Goal: Task Accomplishment & Management: Complete application form

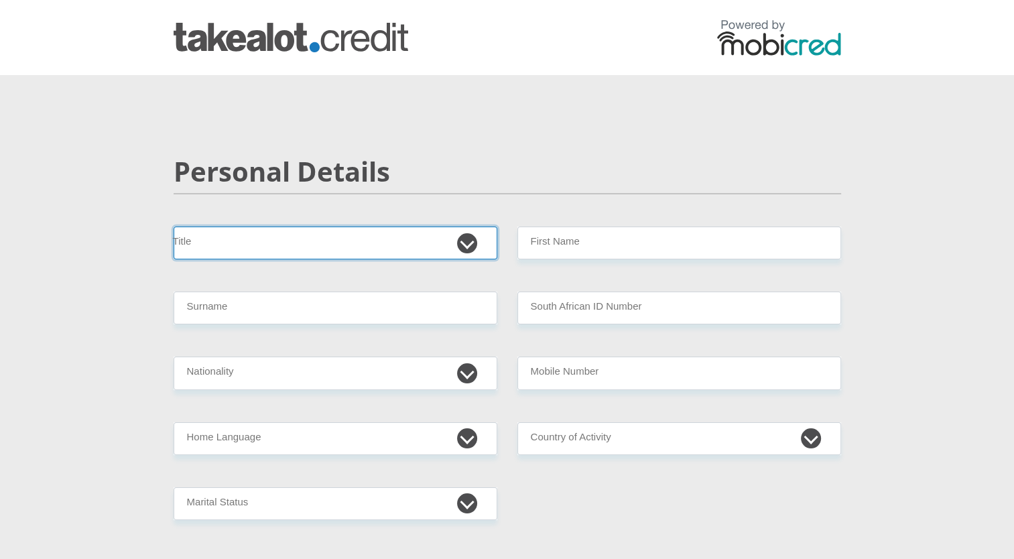
click at [469, 239] on select "Mr Ms Mrs Dr [PERSON_NAME]" at bounding box center [336, 243] width 324 height 33
select select "Mr"
click at [174, 227] on select "Mr Ms Mrs Dr [PERSON_NAME]" at bounding box center [336, 243] width 324 height 33
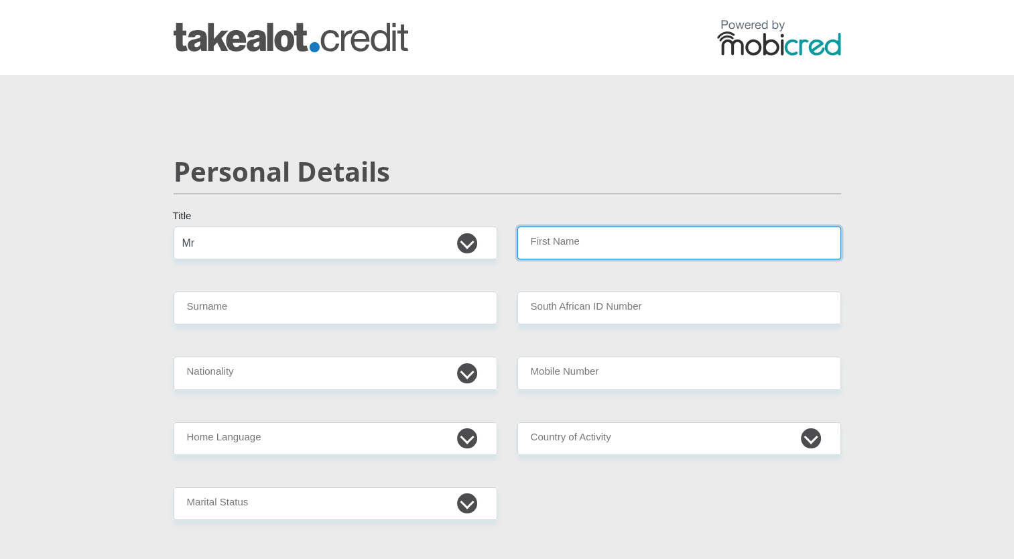
click at [612, 248] on input "First Name" at bounding box center [679, 243] width 324 height 33
type input "l"
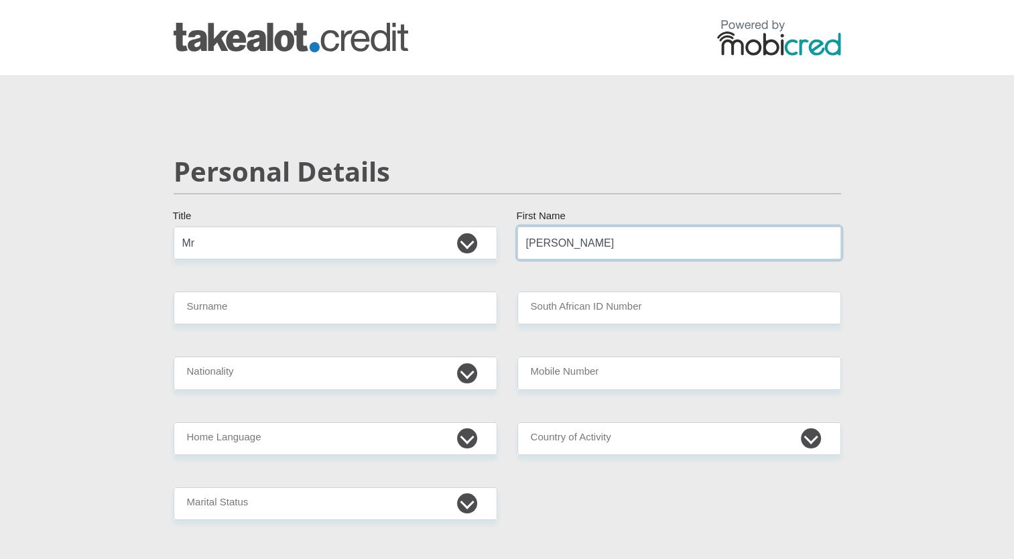
type input "[PERSON_NAME]"
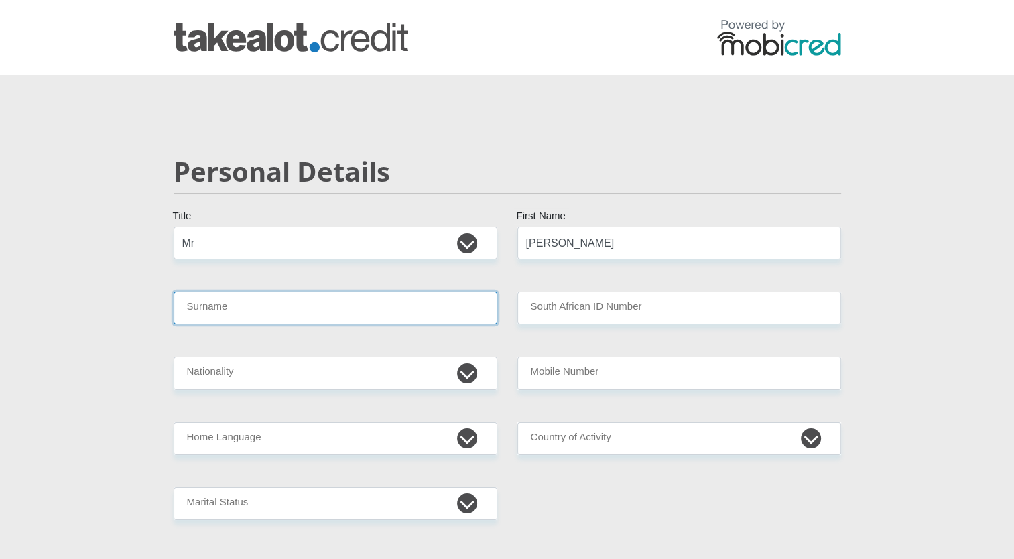
click at [309, 320] on input "Surname" at bounding box center [336, 308] width 324 height 33
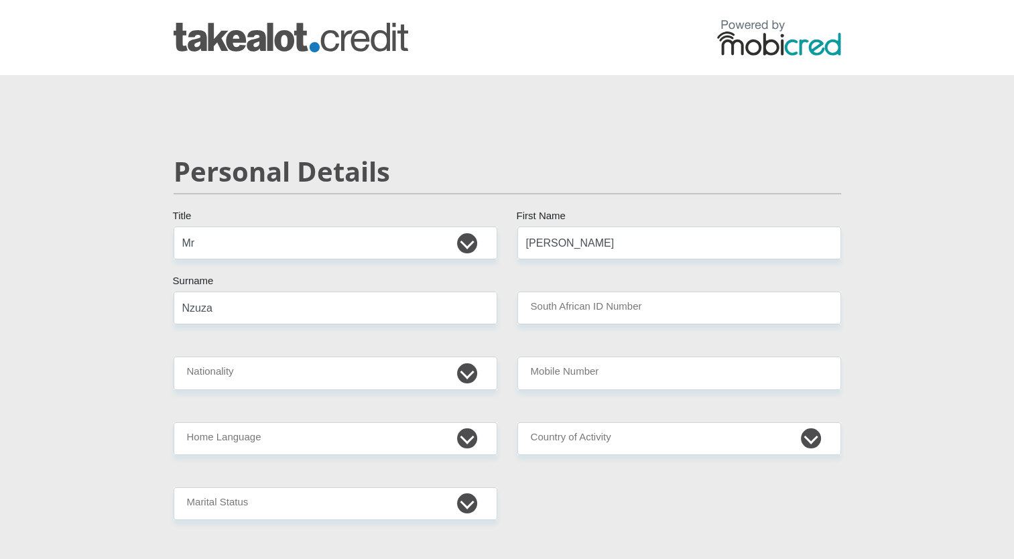
click at [341, 312] on input "Nzuza" at bounding box center [336, 308] width 324 height 33
type input "N"
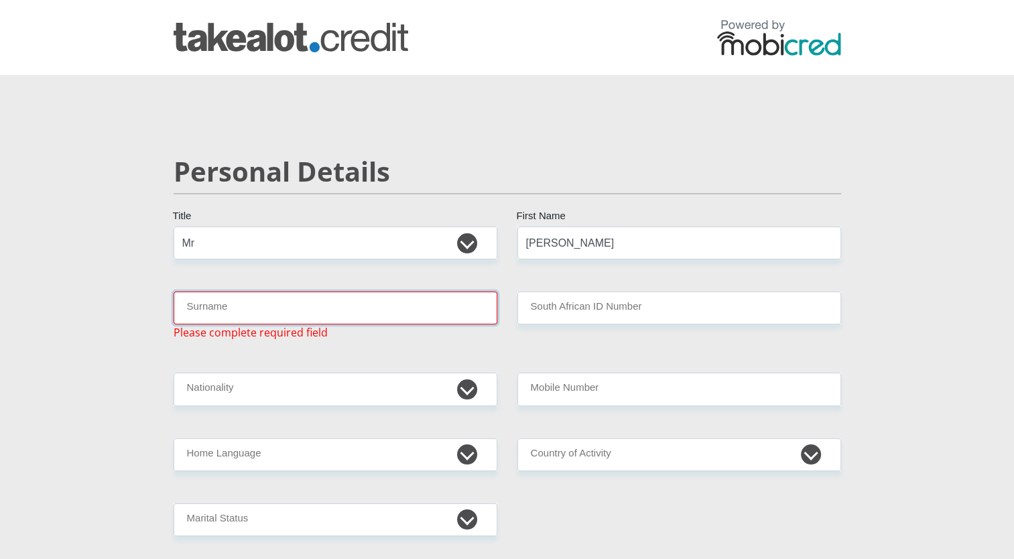
paste input "NameLINDASUNNYBOYSurnameNZUZAId"
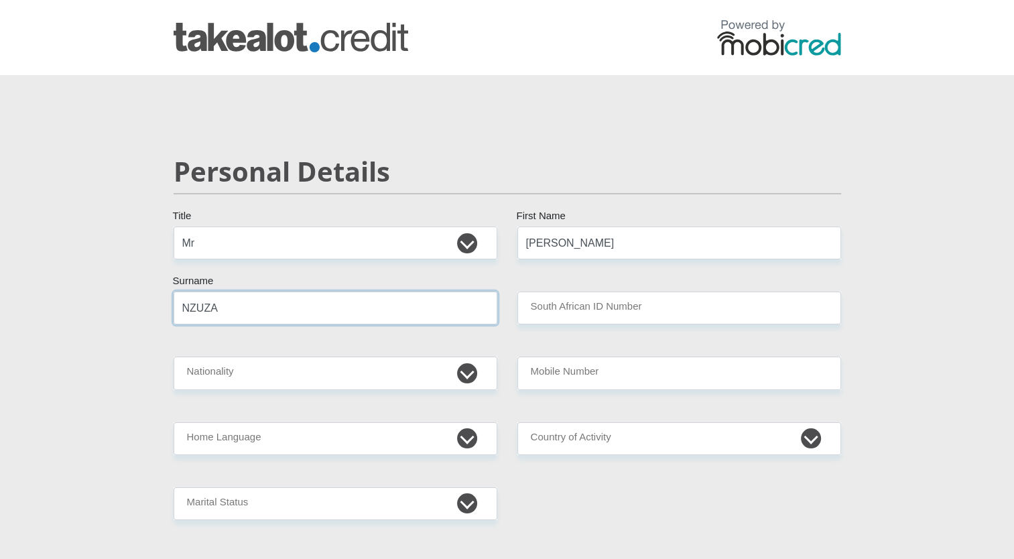
type input "NZUZA"
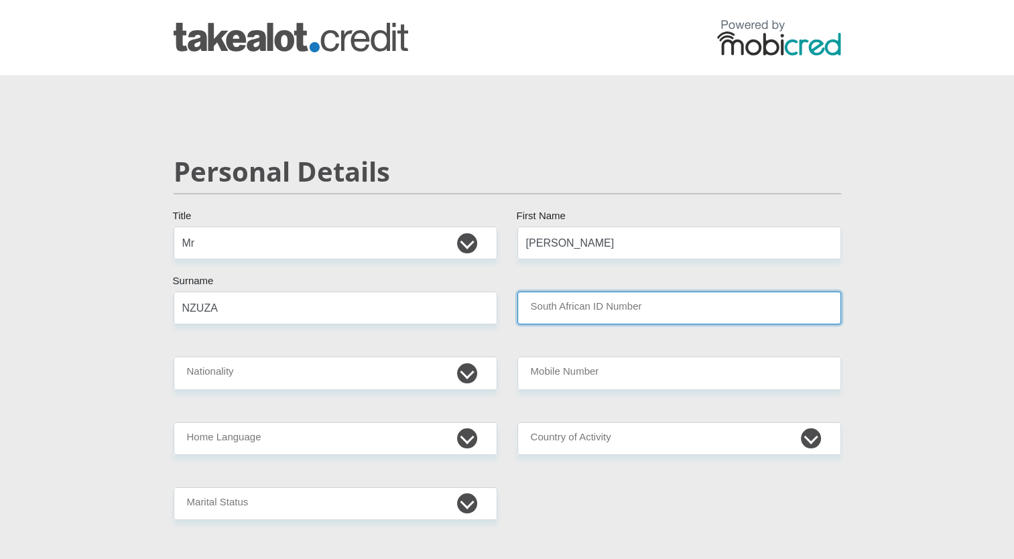
click at [549, 302] on input "South African ID Number" at bounding box center [679, 308] width 324 height 33
type input "9903265630083"
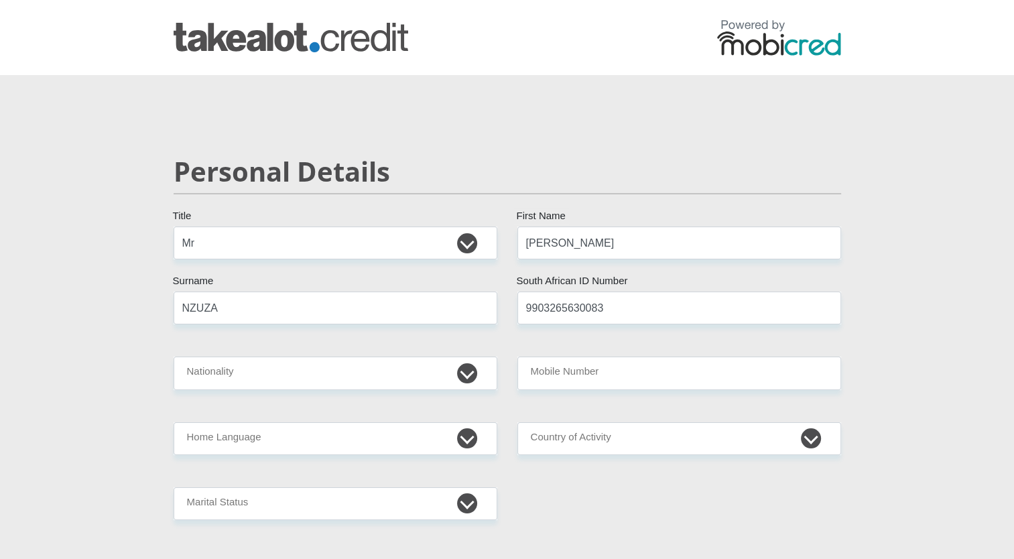
click at [261, 388] on select "[GEOGRAPHIC_DATA] [GEOGRAPHIC_DATA] [GEOGRAPHIC_DATA] [GEOGRAPHIC_DATA] [GEOGRA…" at bounding box center [336, 373] width 324 height 33
select select "ZAF"
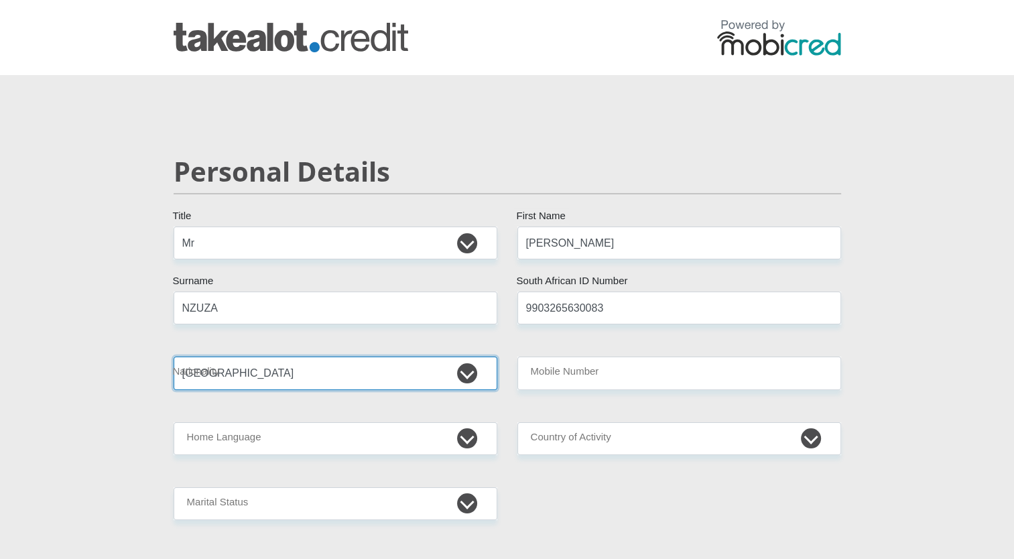
click at [174, 357] on select "[GEOGRAPHIC_DATA] [GEOGRAPHIC_DATA] [GEOGRAPHIC_DATA] [GEOGRAPHIC_DATA] [GEOGRA…" at bounding box center [336, 373] width 324 height 33
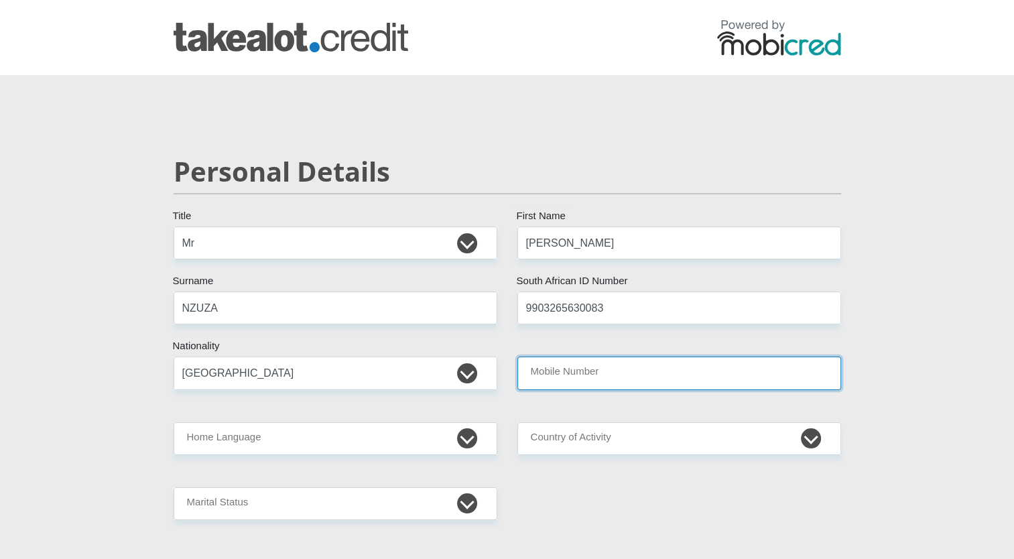
click at [531, 382] on input "Mobile Number" at bounding box center [679, 373] width 324 height 33
type input "0815566751"
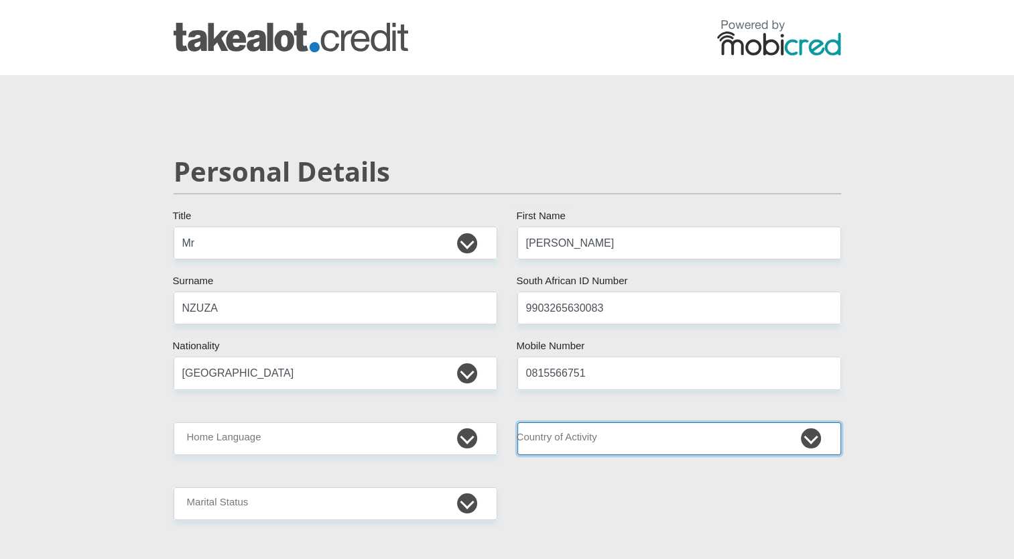
click at [804, 433] on select "[GEOGRAPHIC_DATA] [GEOGRAPHIC_DATA] [GEOGRAPHIC_DATA] [GEOGRAPHIC_DATA] [GEOGRA…" at bounding box center [679, 438] width 324 height 33
click at [592, 5] on nav at bounding box center [507, 37] width 1014 height 75
click at [547, 440] on select "[GEOGRAPHIC_DATA] [GEOGRAPHIC_DATA] [GEOGRAPHIC_DATA] [GEOGRAPHIC_DATA] [GEOGRA…" at bounding box center [679, 438] width 324 height 33
select select "ZAF"
click at [517, 422] on select "[GEOGRAPHIC_DATA] [GEOGRAPHIC_DATA] [GEOGRAPHIC_DATA] [GEOGRAPHIC_DATA] [GEOGRA…" at bounding box center [679, 438] width 324 height 33
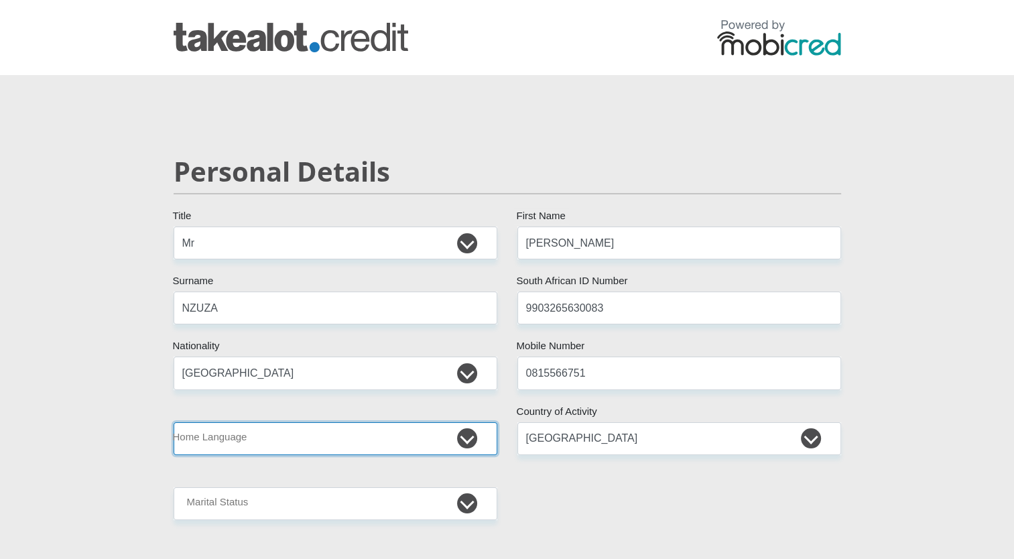
click at [469, 430] on select "Afrikaans English Sepedi South Ndebele Southern Sotho Swati Tsonga Tswana Venda…" at bounding box center [336, 438] width 324 height 33
select select "[DATE]"
click at [174, 422] on select "Afrikaans English Sepedi South Ndebele Southern Sotho Swati Tsonga Tswana Venda…" at bounding box center [336, 438] width 324 height 33
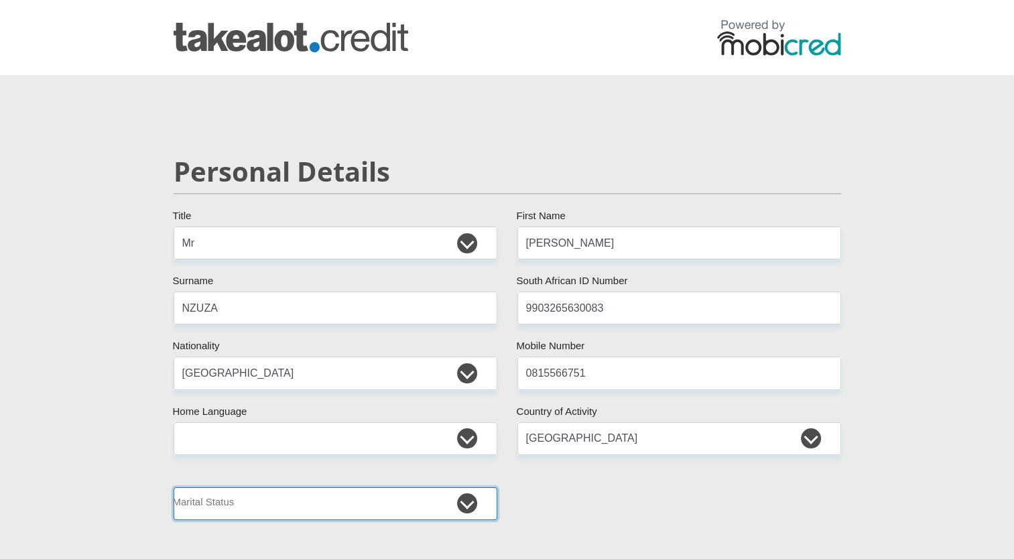
click at [465, 507] on select "Married ANC Single Divorced Widowed Married COP or Customary Law" at bounding box center [336, 503] width 324 height 33
select select "2"
click at [174, 487] on select "Married ANC Single Divorced Widowed Married COP or Customary Law" at bounding box center [336, 503] width 324 height 33
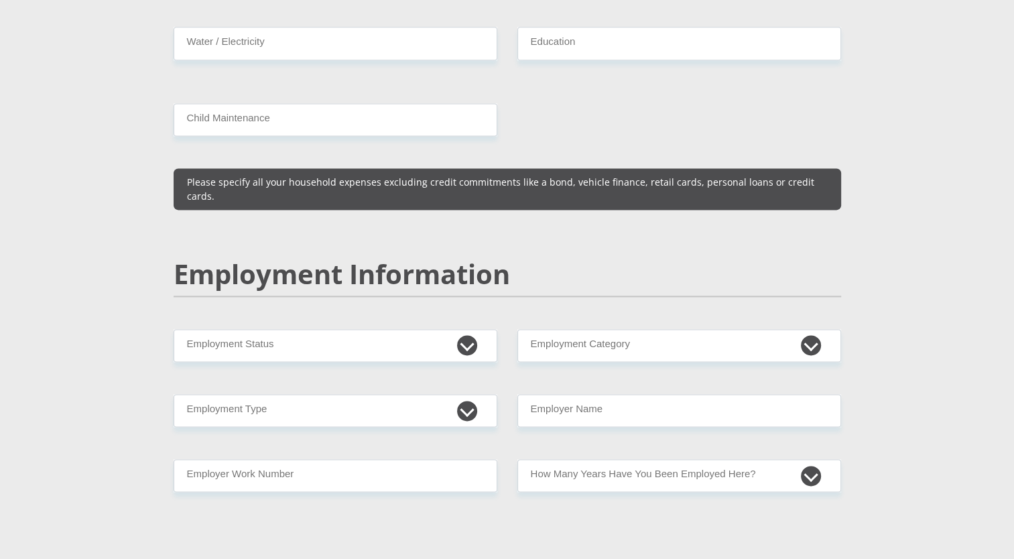
scroll to position [1859, 0]
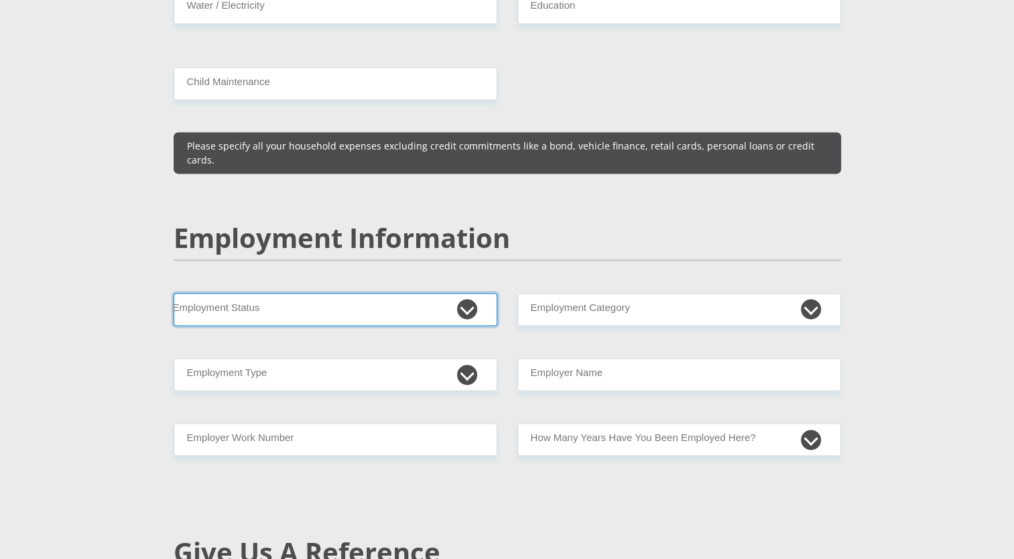
click at [467, 293] on select "Permanent/Full-time Part-time/Casual [DEMOGRAPHIC_DATA] Worker Self-Employed Ho…" at bounding box center [336, 309] width 324 height 33
select select "4"
click at [174, 293] on select "Permanent/Full-time Part-time/Casual [DEMOGRAPHIC_DATA] Worker Self-Employed Ho…" at bounding box center [336, 309] width 324 height 33
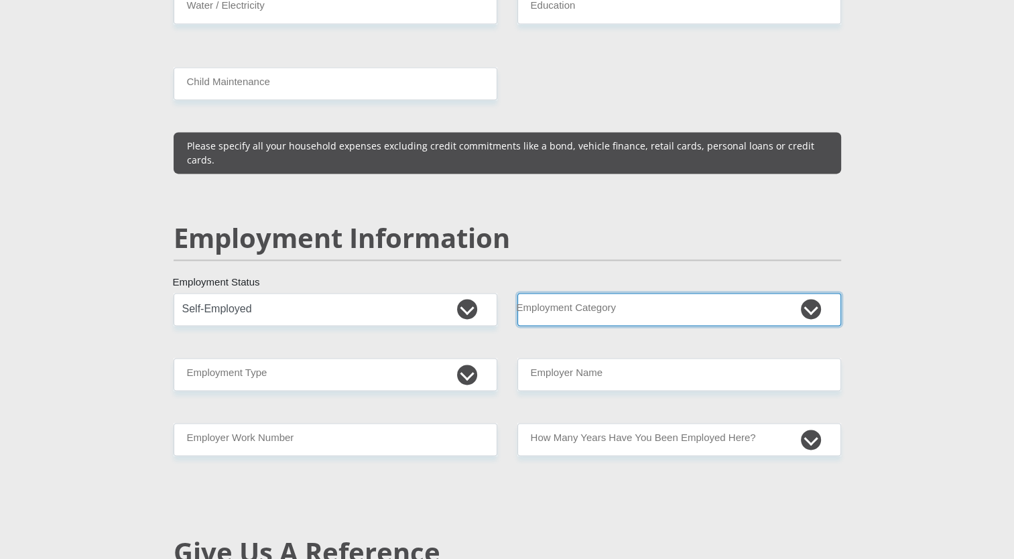
click at [812, 293] on select "AGRICULTURE ALCOHOL & TOBACCO CONSTRUCTION MATERIALS METALLURGY EQUIPMENT FOR R…" at bounding box center [679, 309] width 324 height 33
select select "12"
click at [517, 293] on select "AGRICULTURE ALCOHOL & TOBACCO CONSTRUCTION MATERIALS METALLURGY EQUIPMENT FOR R…" at bounding box center [679, 309] width 324 height 33
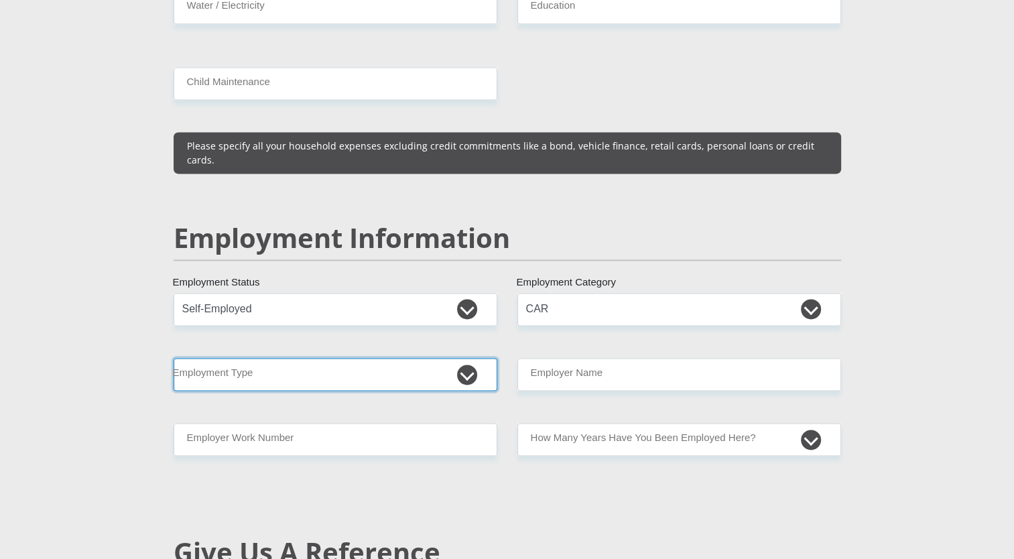
click at [472, 358] on select "College/Lecturer Craft Seller Creative Driver Executive Farmer Forces - Non Com…" at bounding box center [336, 374] width 324 height 33
select select "Unknown/Other"
click at [174, 358] on select "College/Lecturer Craft Seller Creative Driver Executive Farmer Forces - Non Com…" at bounding box center [336, 374] width 324 height 33
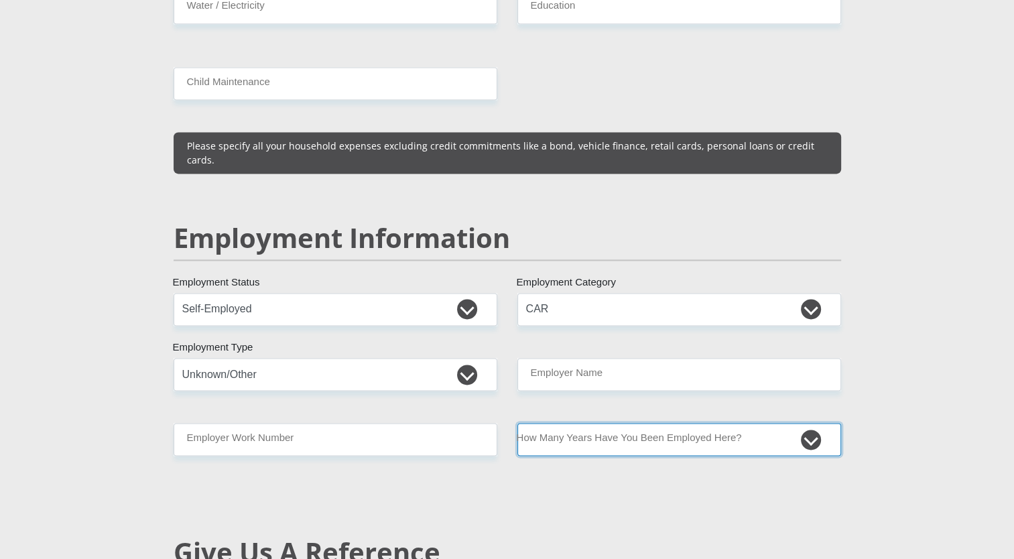
click at [808, 423] on select "less than 1 year 1-3 years 3-5 years 5+ years" at bounding box center [679, 439] width 324 height 33
select select "60"
click at [517, 423] on select "less than 1 year 1-3 years 3-5 years 5+ years" at bounding box center [679, 439] width 324 height 33
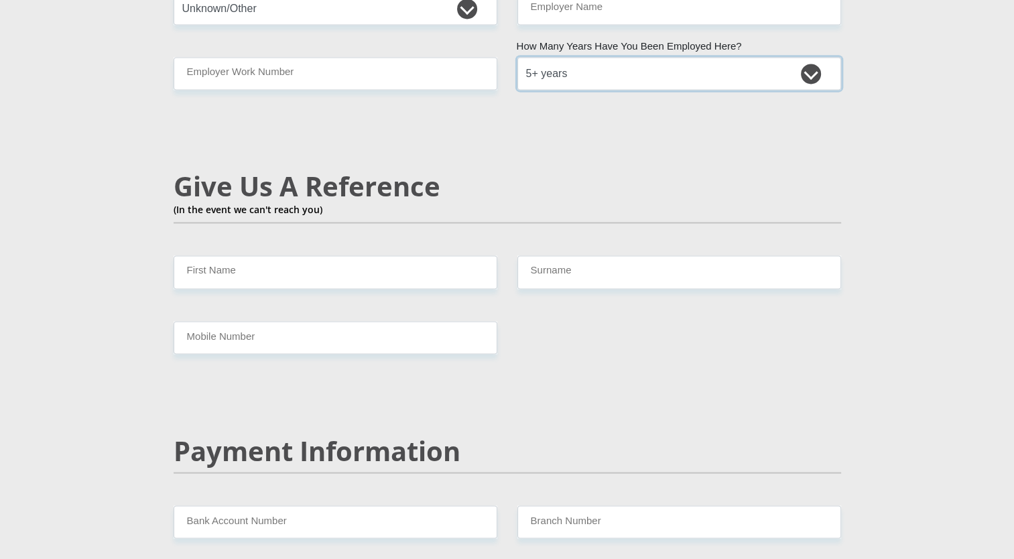
scroll to position [2234, 0]
